Goal: Complete application form

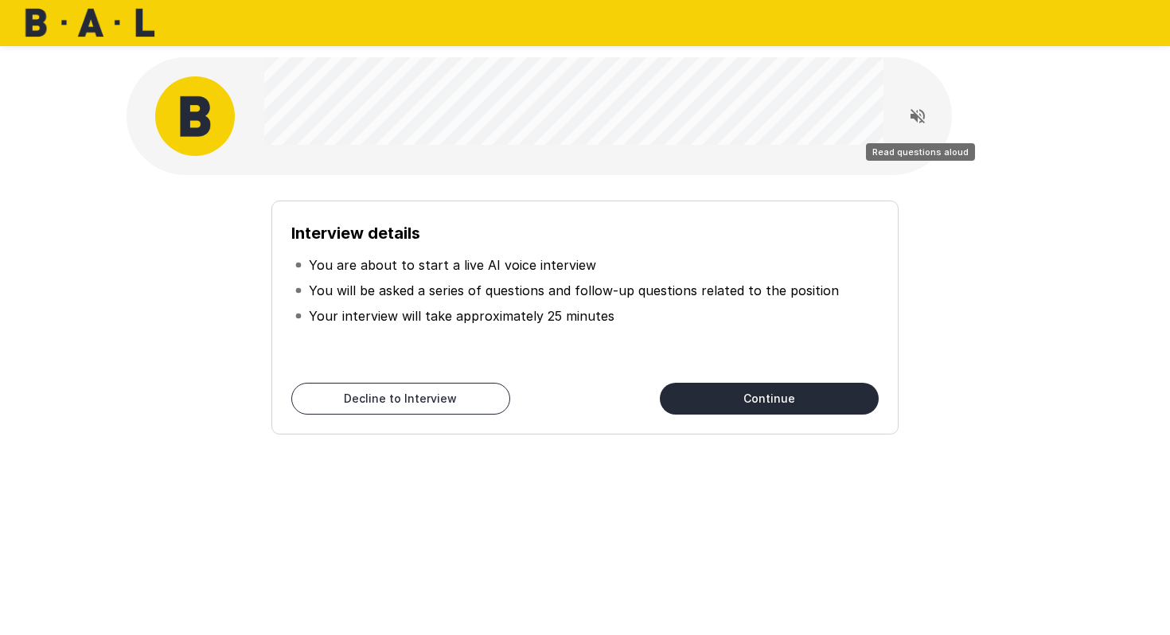
click at [919, 115] on icon "Read questions aloud" at bounding box center [917, 116] width 19 height 19
click at [722, 406] on button "Continue" at bounding box center [769, 399] width 219 height 32
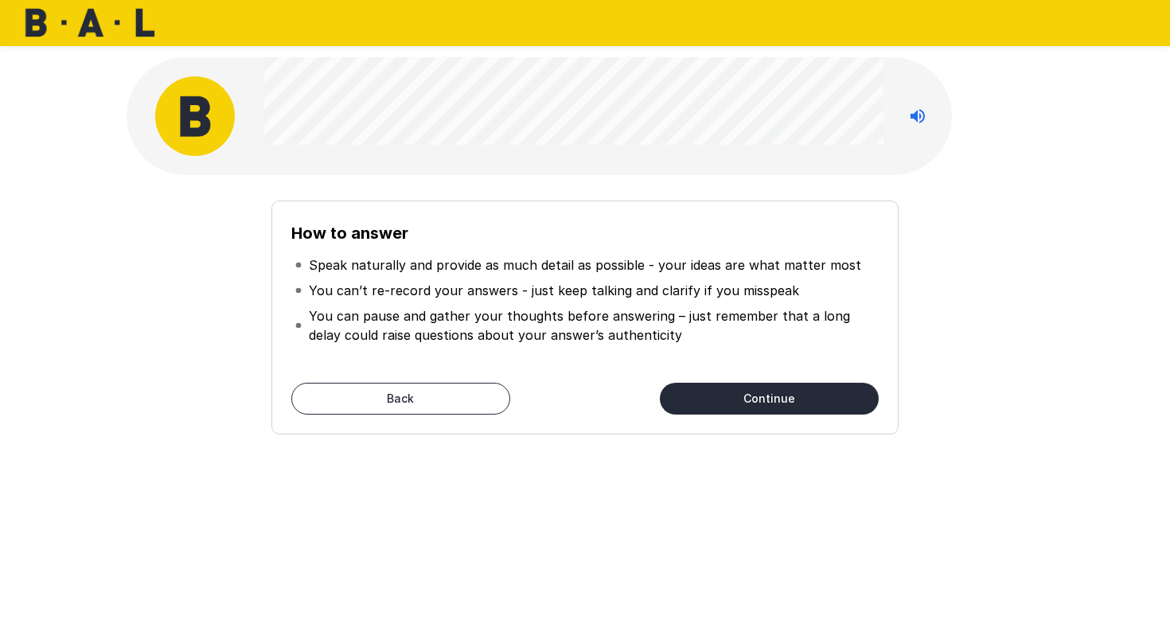
click at [752, 396] on button "Continue" at bounding box center [769, 399] width 219 height 32
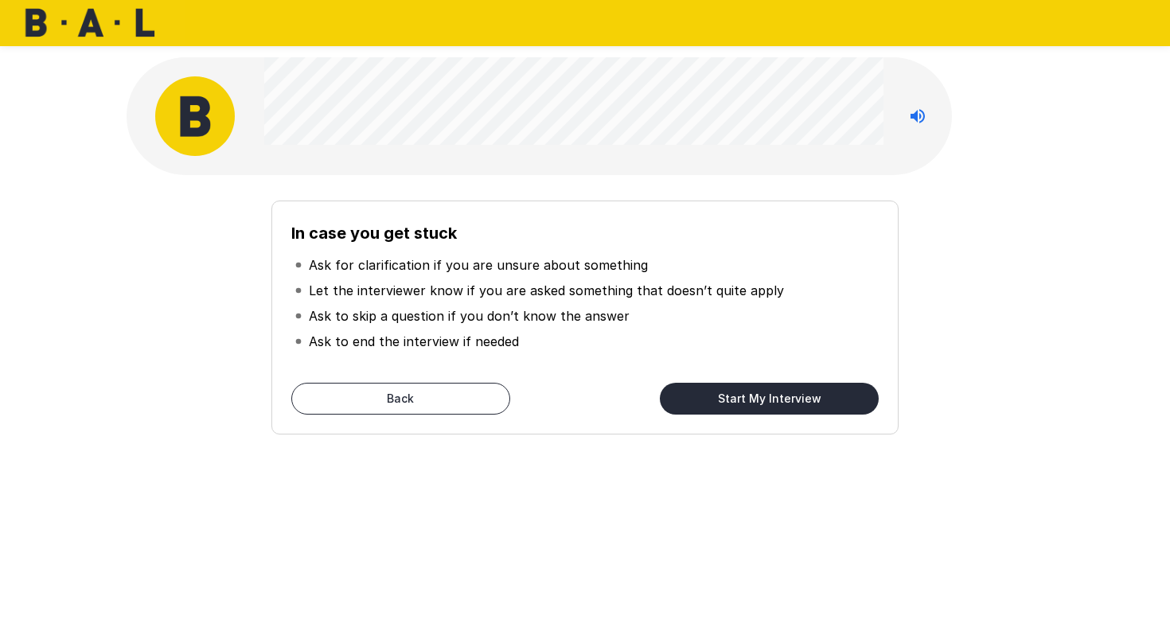
click at [725, 398] on button "Start My Interview" at bounding box center [769, 399] width 219 height 32
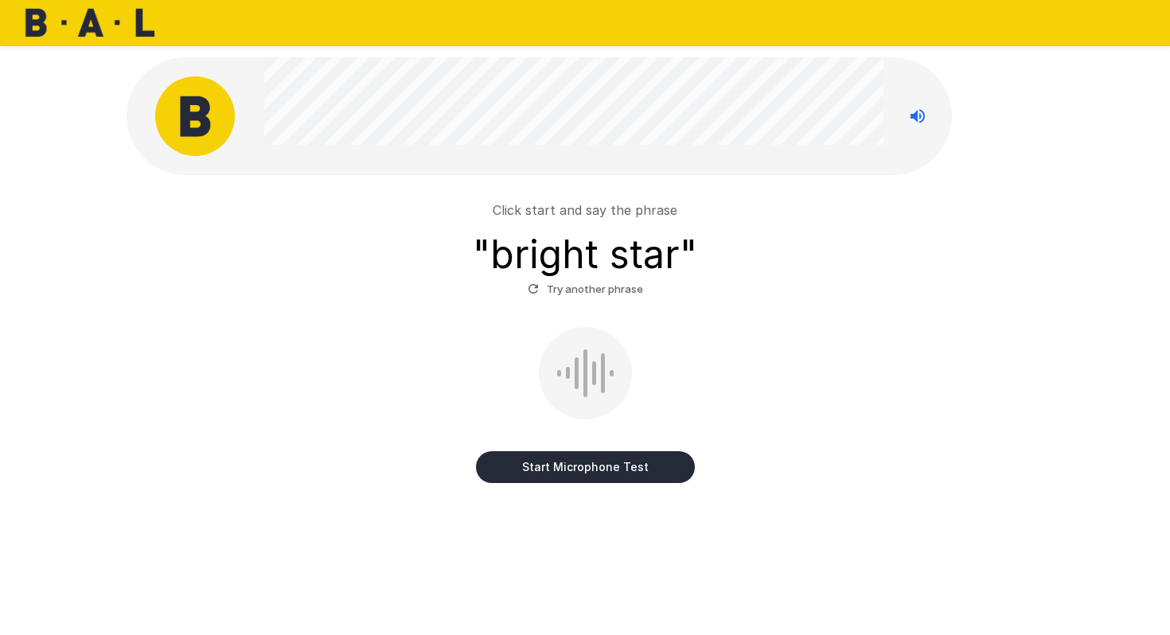
click at [517, 466] on button "Start Microphone Test" at bounding box center [585, 467] width 219 height 32
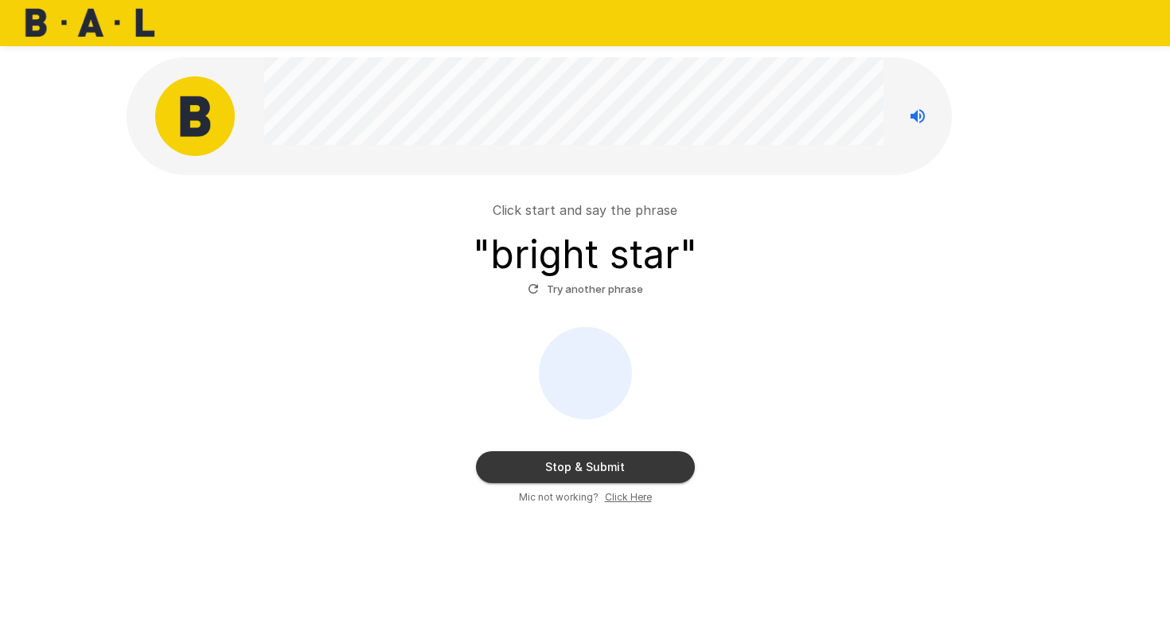
click at [517, 466] on button "Stop & Submit" at bounding box center [585, 467] width 219 height 32
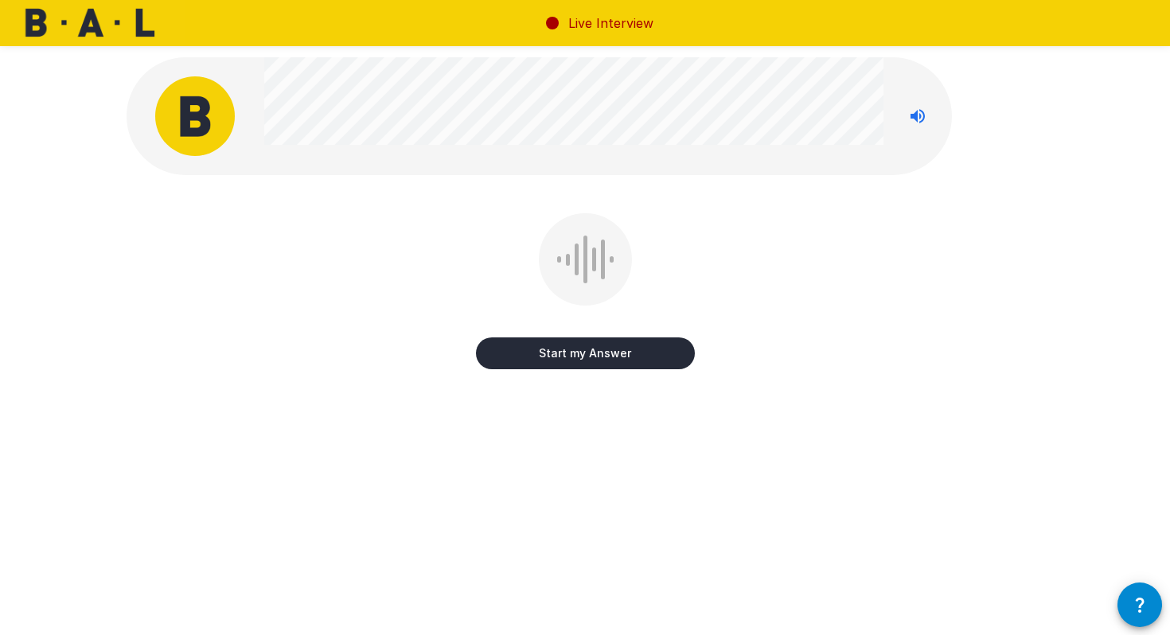
click at [549, 353] on button "Start my Answer" at bounding box center [585, 353] width 219 height 32
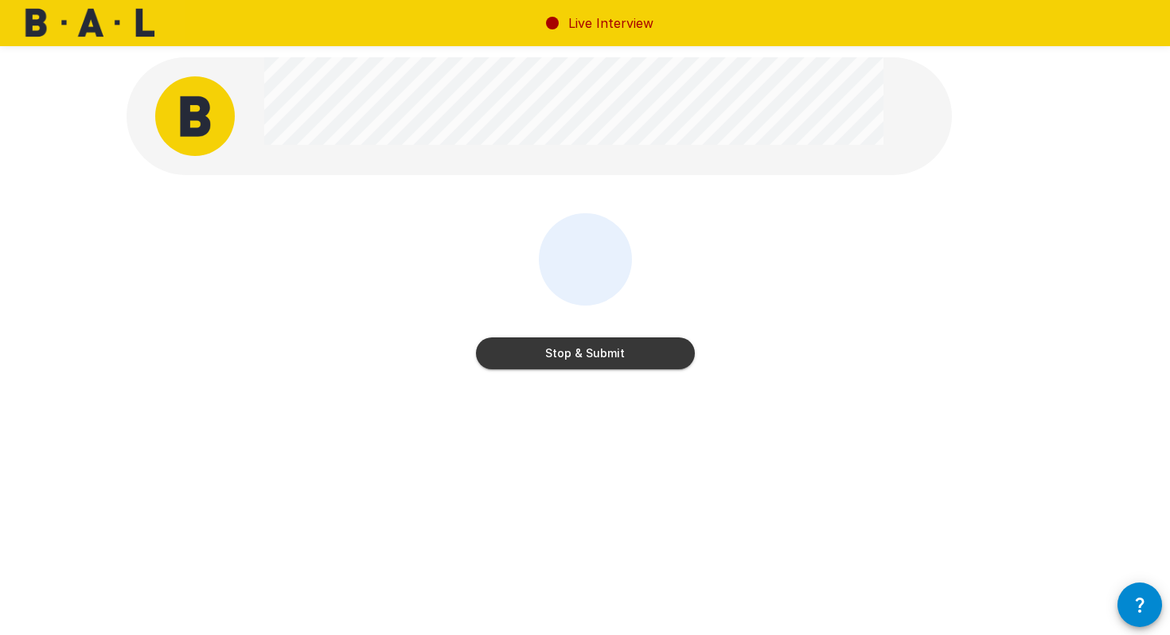
click at [549, 353] on button "Stop & Submit" at bounding box center [585, 353] width 219 height 32
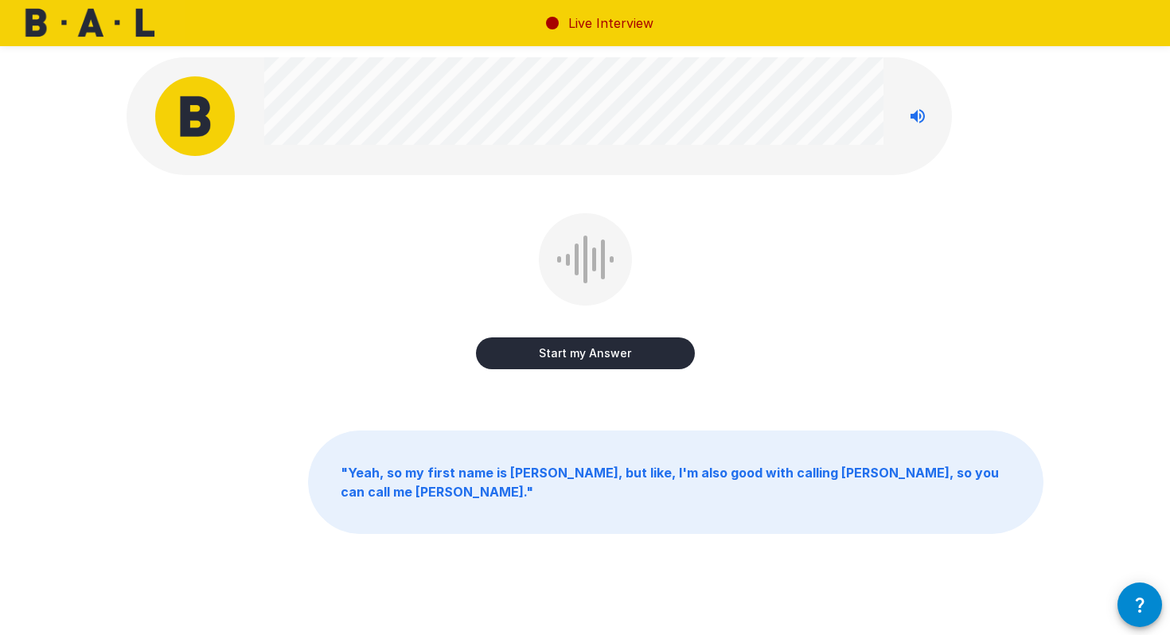
click at [566, 358] on button "Start my Answer" at bounding box center [585, 353] width 219 height 32
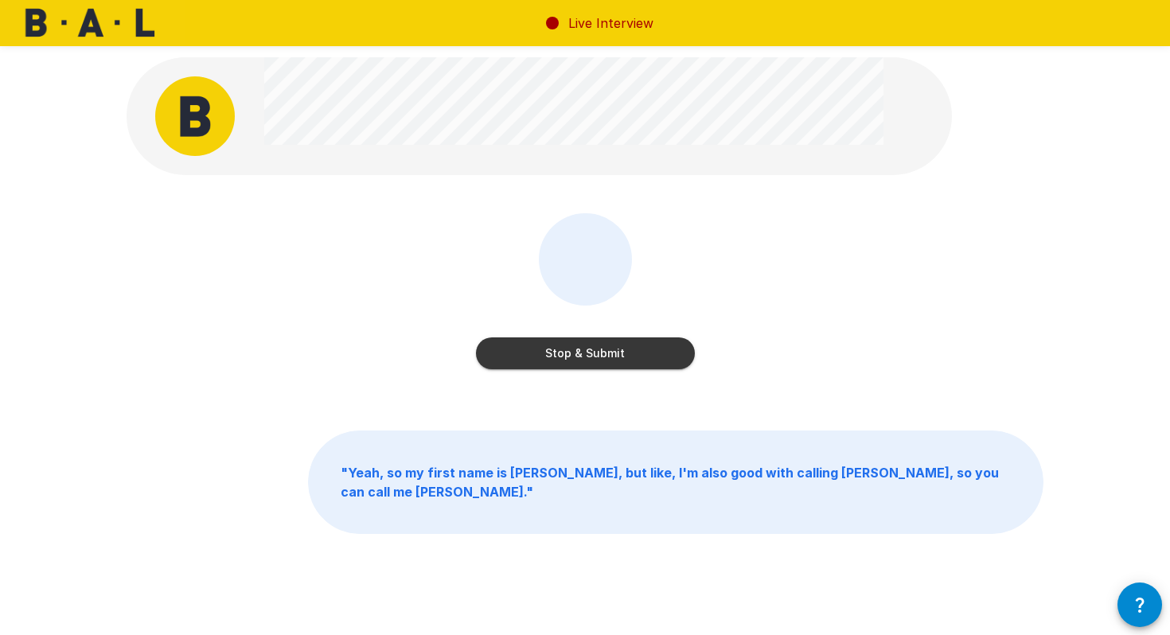
click at [555, 350] on button "Stop & Submit" at bounding box center [585, 353] width 219 height 32
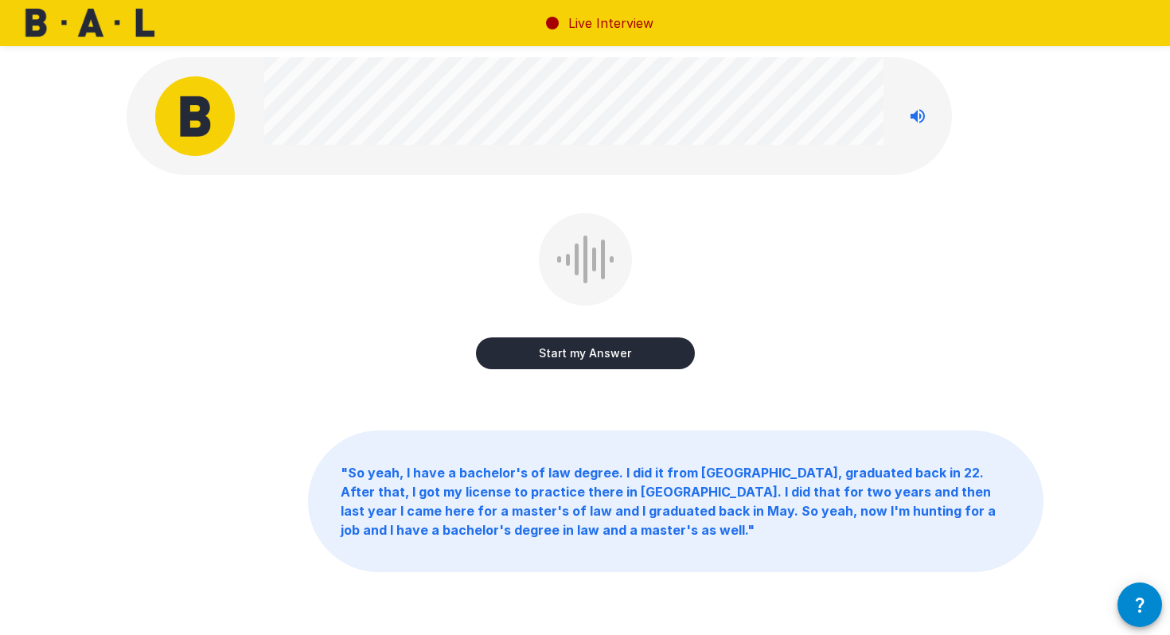
click at [553, 362] on button "Start my Answer" at bounding box center [585, 353] width 219 height 32
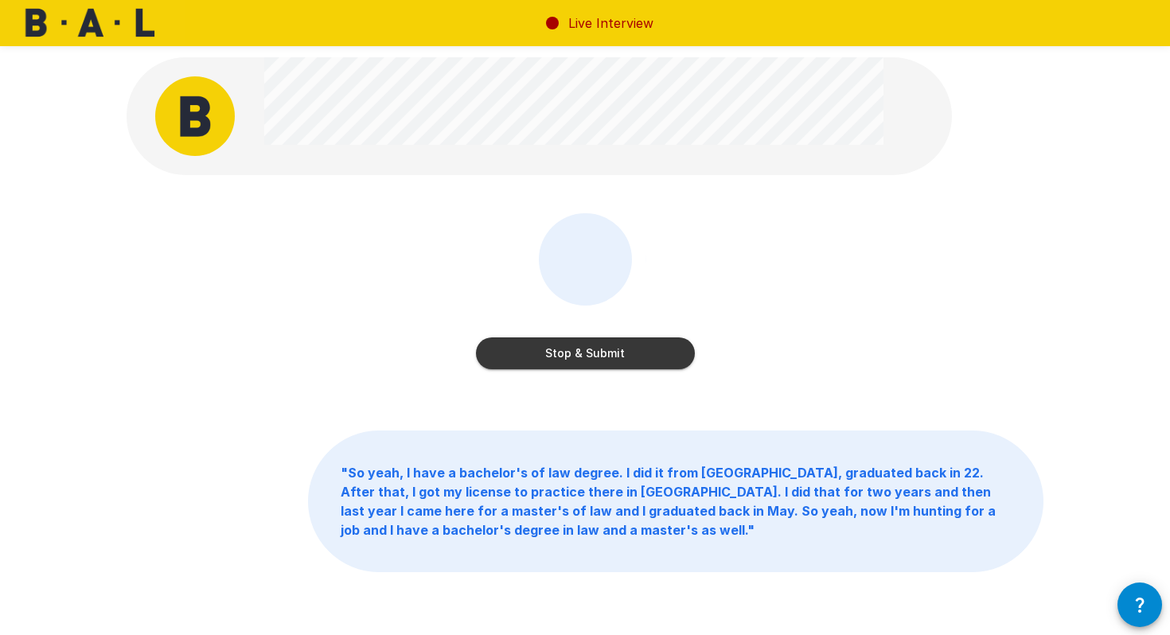
click at [552, 358] on button "Stop & Submit" at bounding box center [585, 353] width 219 height 32
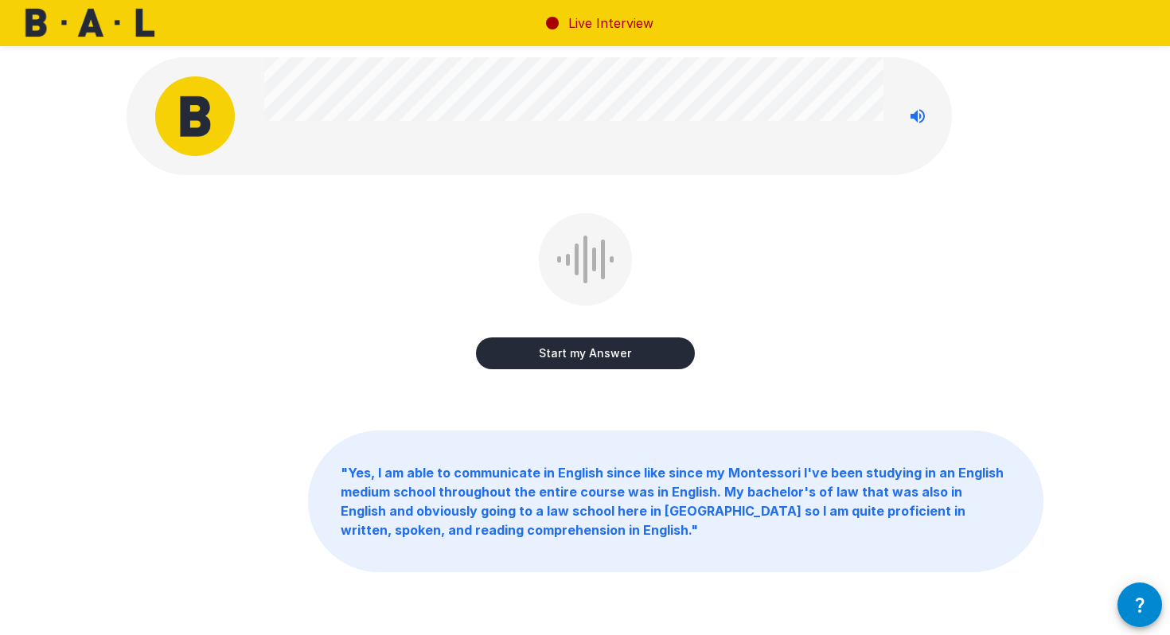
click at [527, 358] on button "Start my Answer" at bounding box center [585, 353] width 219 height 32
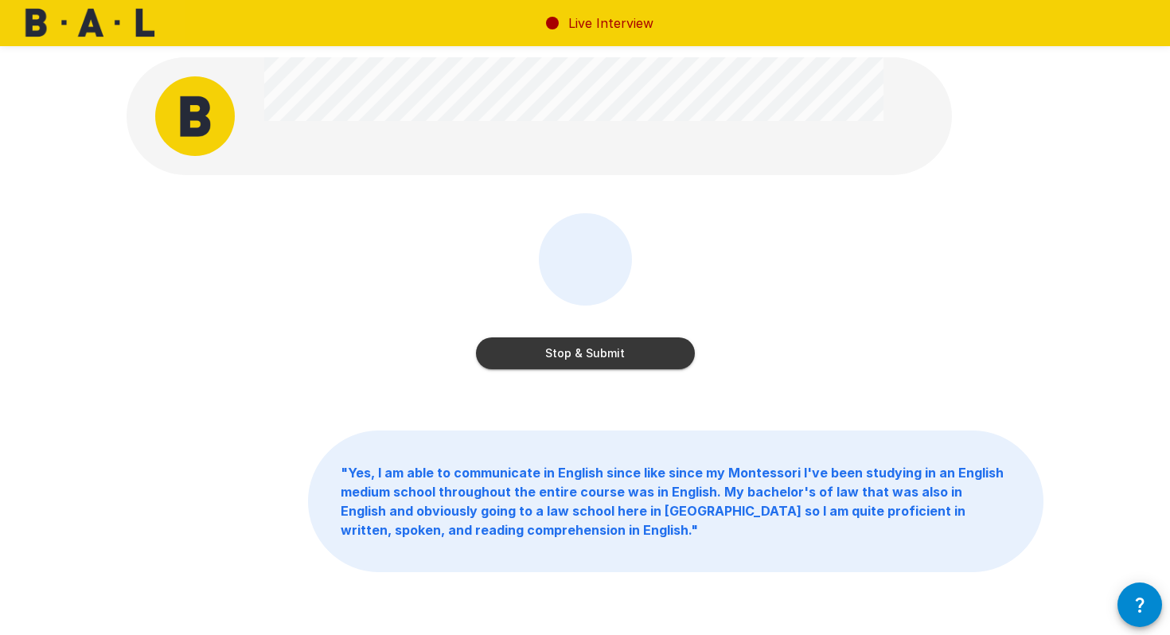
click at [547, 358] on button "Stop & Submit" at bounding box center [585, 353] width 219 height 32
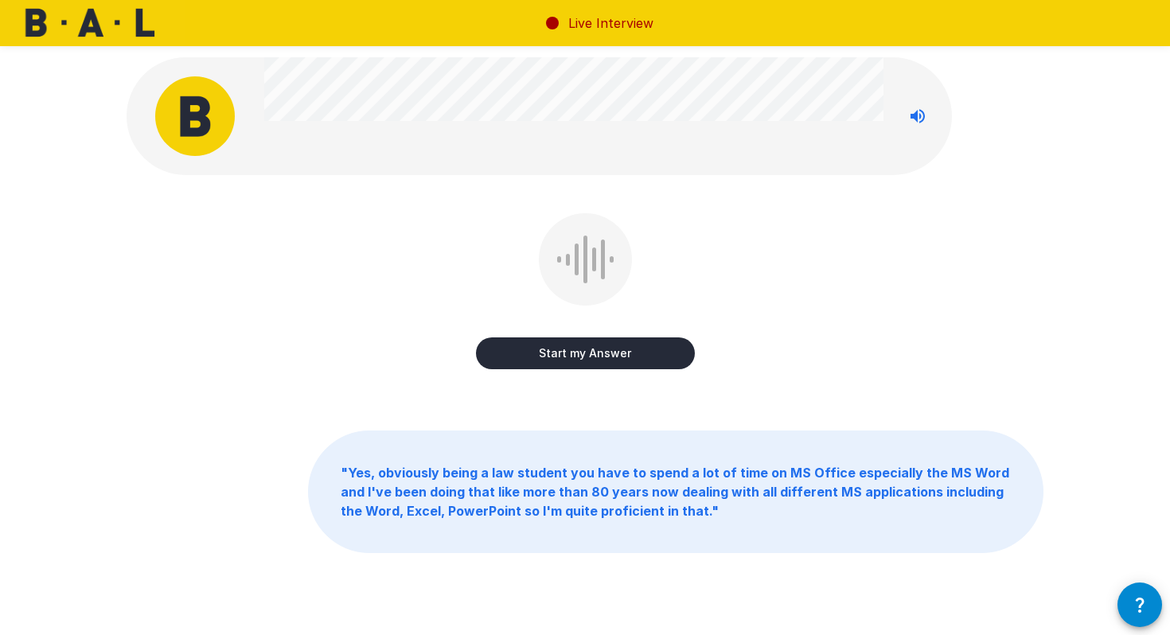
click at [580, 355] on button "Start my Answer" at bounding box center [585, 353] width 219 height 32
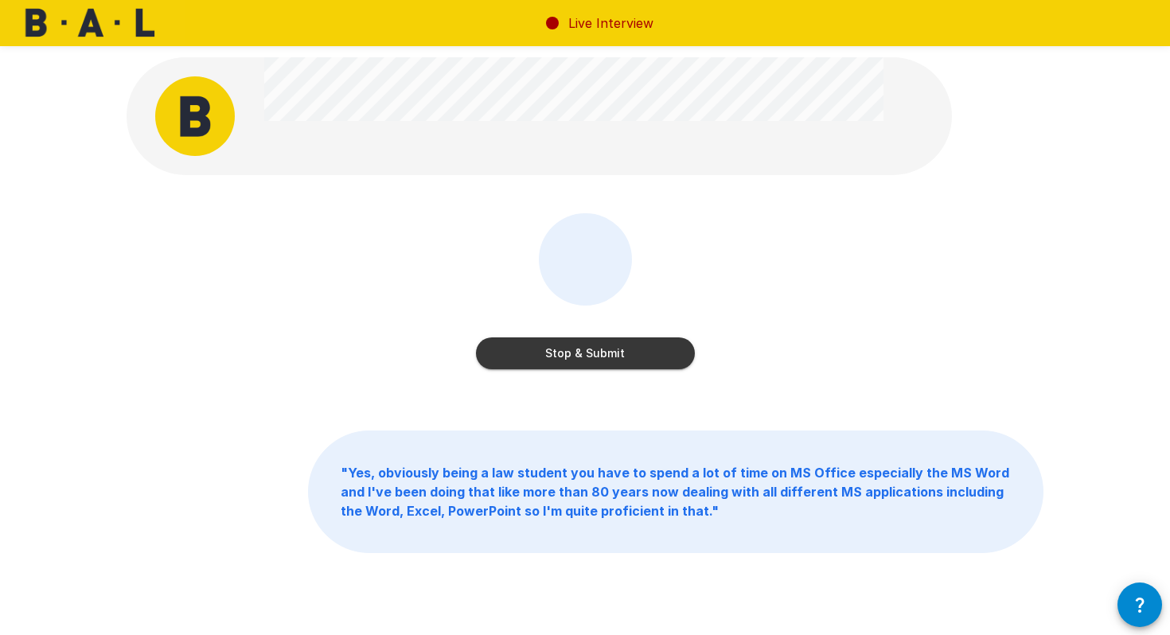
click at [580, 355] on button "Stop & Submit" at bounding box center [585, 353] width 219 height 32
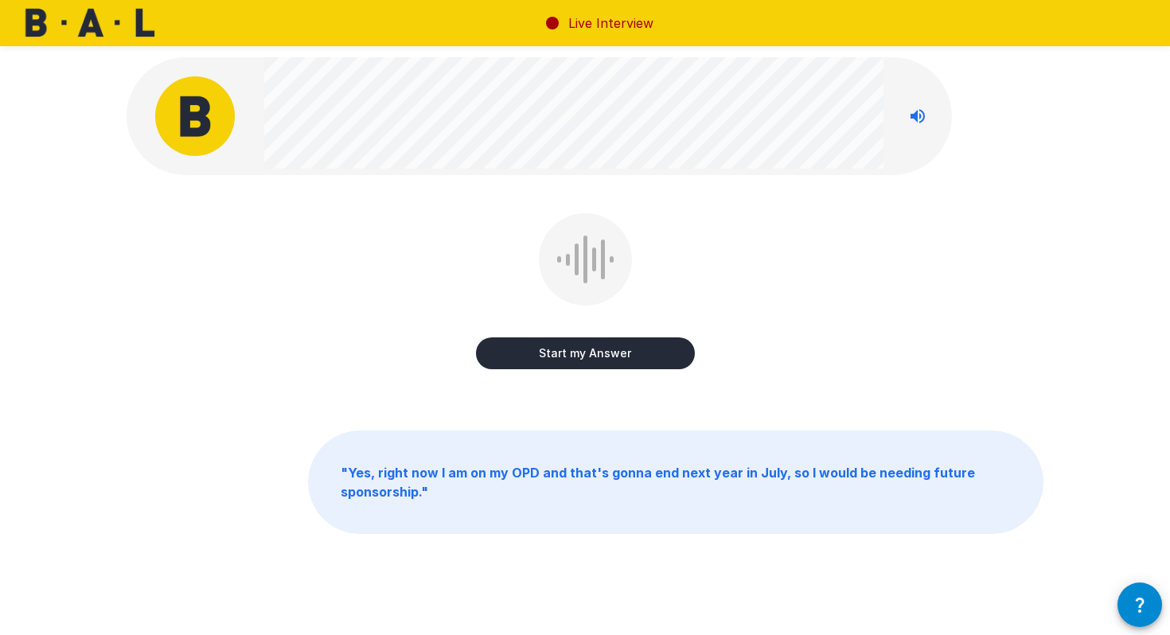
click at [532, 356] on button "Start my Answer" at bounding box center [585, 353] width 219 height 32
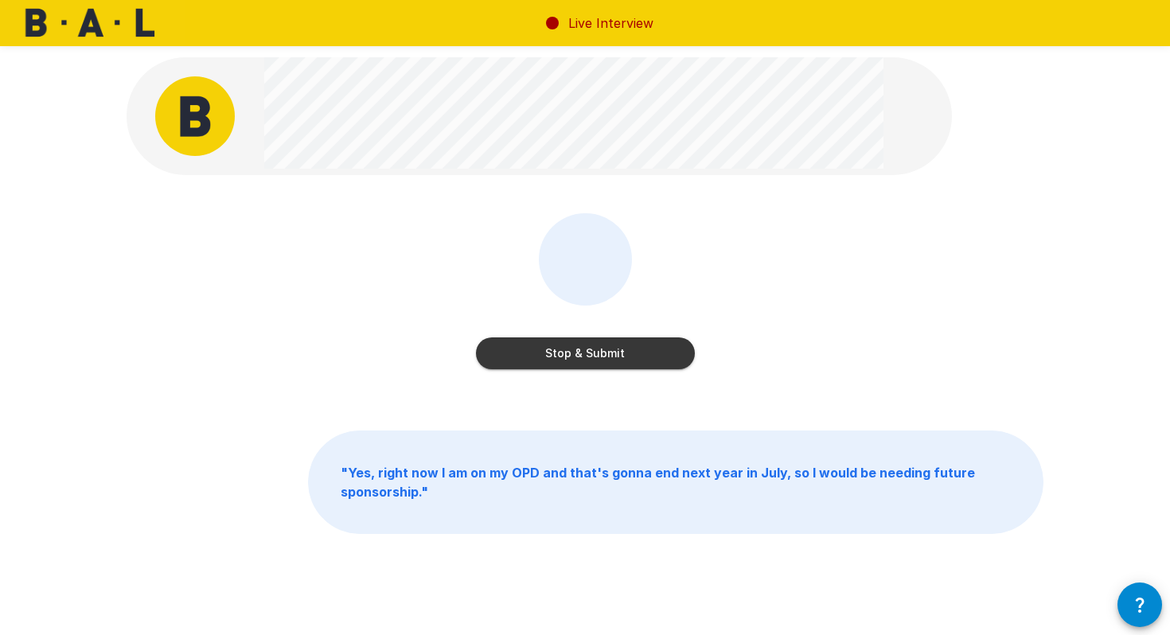
click at [575, 353] on button "Stop & Submit" at bounding box center [585, 353] width 219 height 32
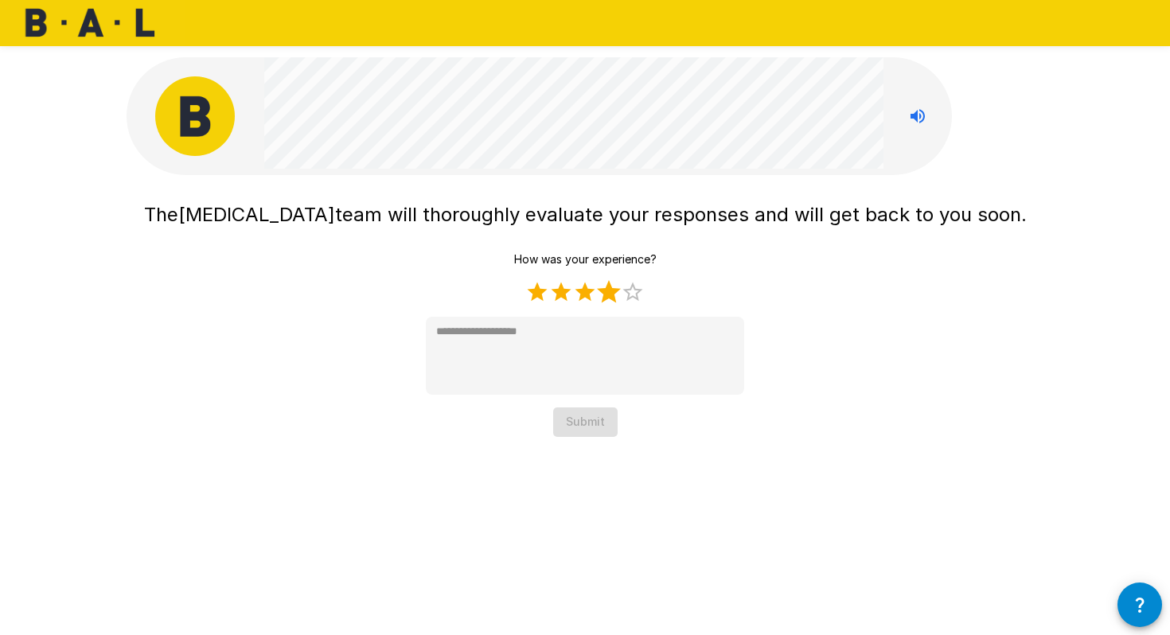
click at [610, 295] on label "4 Stars" at bounding box center [609, 292] width 24 height 24
type textarea "*"
click at [586, 431] on button "Submit" at bounding box center [585, 422] width 64 height 29
